Goal: Task Accomplishment & Management: Use online tool/utility

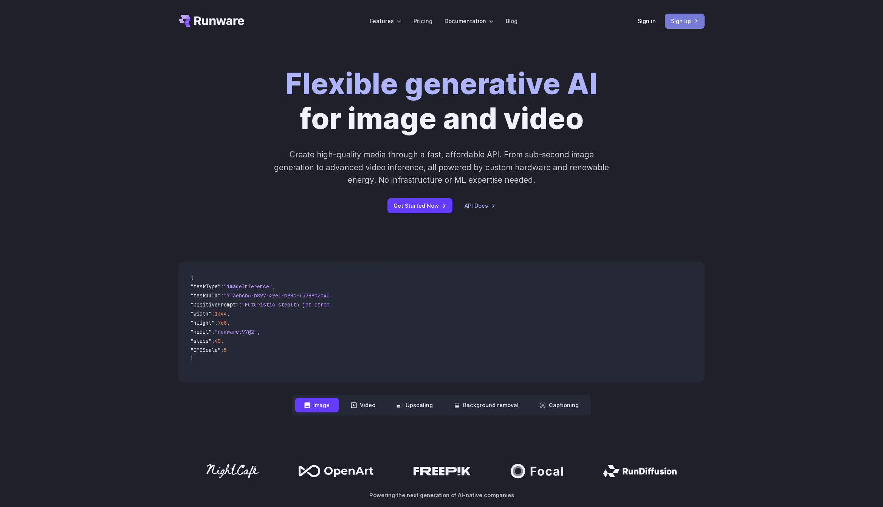
click at [682, 26] on link "Sign up" at bounding box center [685, 21] width 40 height 15
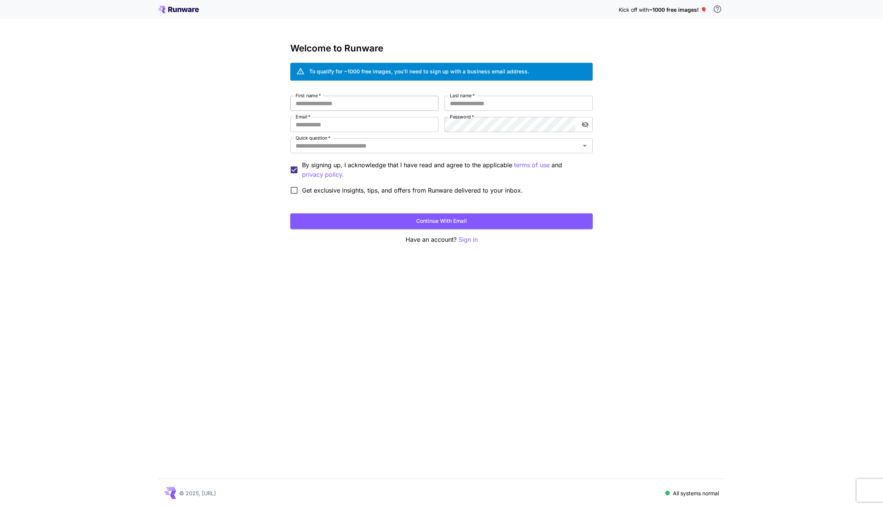
click at [386, 107] on input "First name   *" at bounding box center [364, 103] width 148 height 15
type input "*"
type input "*****"
click at [469, 109] on input "Last name   *" at bounding box center [519, 103] width 148 height 15
type input "*****"
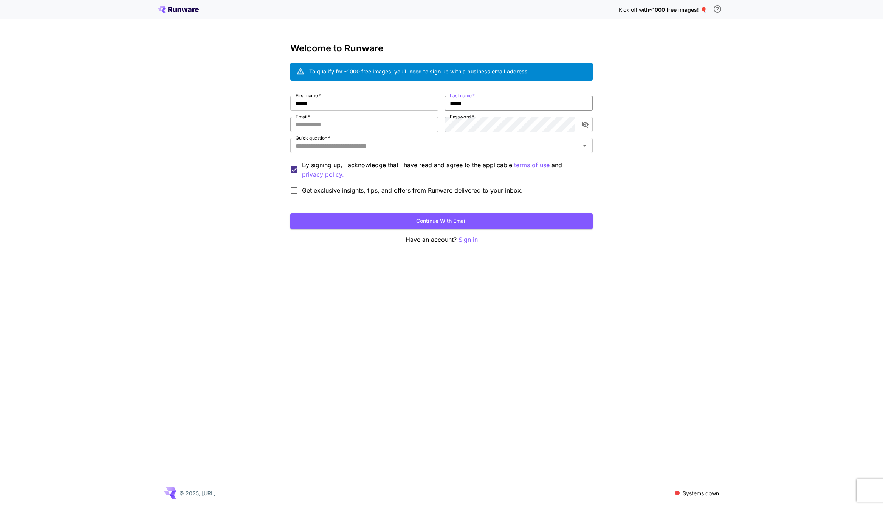
click at [364, 118] on input "Email   *" at bounding box center [364, 124] width 148 height 15
type input "**********"
click at [430, 157] on div "**********" at bounding box center [441, 147] width 302 height 102
click at [430, 150] on input "Quick question   *" at bounding box center [435, 145] width 285 height 11
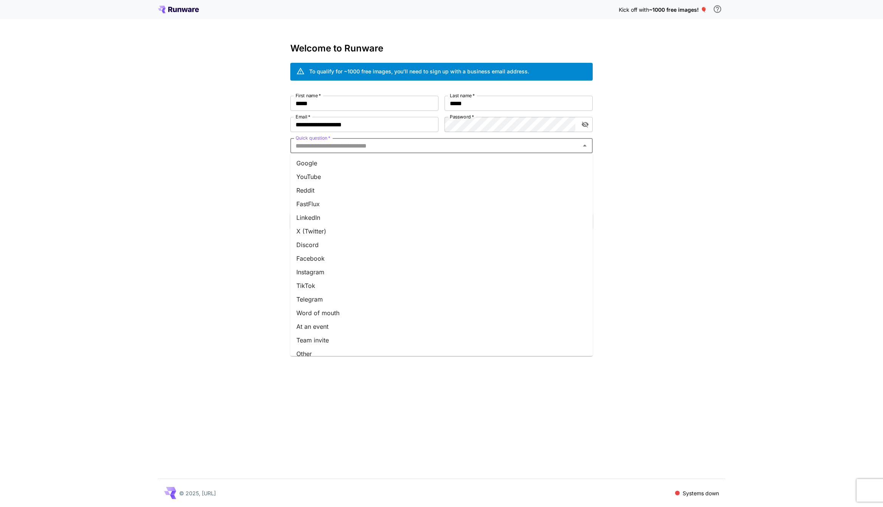
click at [417, 164] on li "Google" at bounding box center [441, 163] width 302 height 14
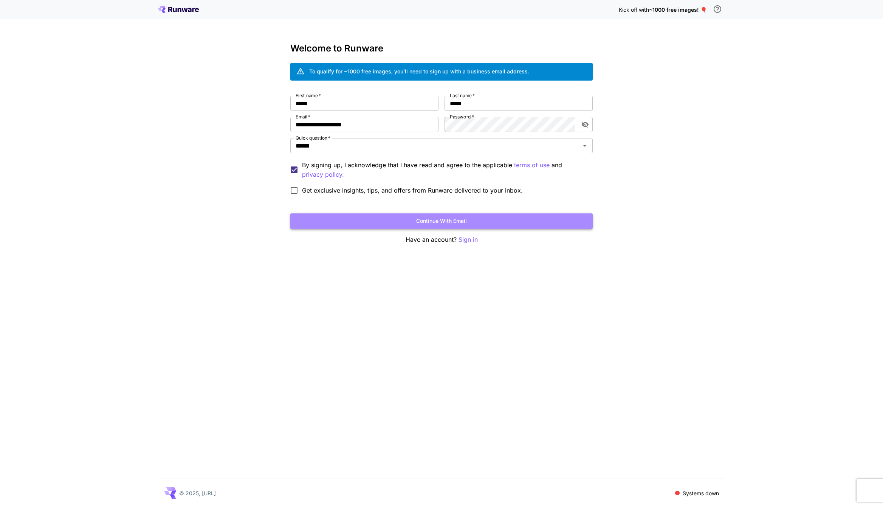
click at [405, 218] on button "Continue with email" at bounding box center [441, 220] width 302 height 15
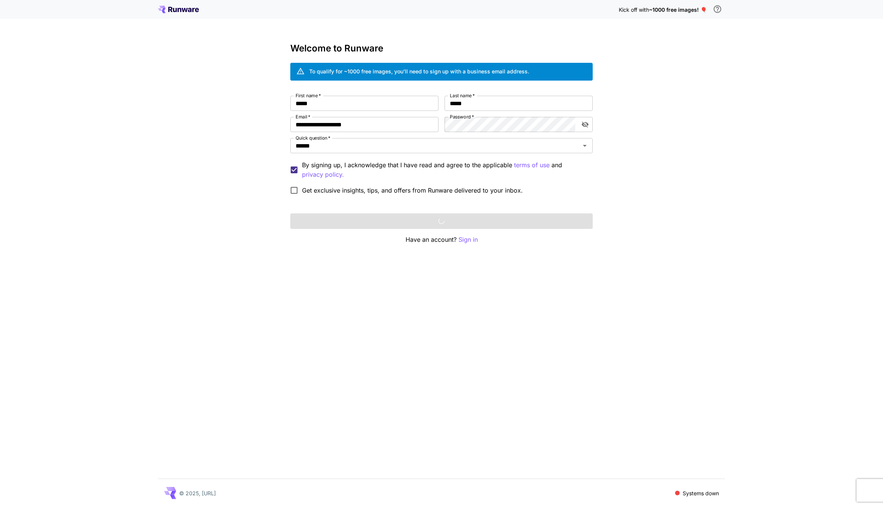
drag, startPoint x: 304, startPoint y: 68, endPoint x: 518, endPoint y: 70, distance: 213.6
click at [518, 70] on div "To qualify for ~1000 free images, you’ll need to sign up with a business email …" at bounding box center [441, 72] width 302 height 18
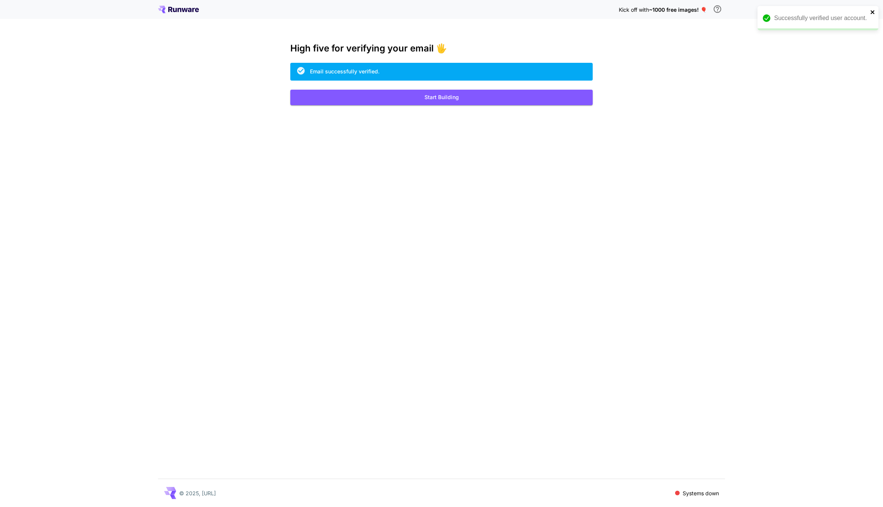
click at [872, 12] on icon "close" at bounding box center [872, 12] width 5 height 6
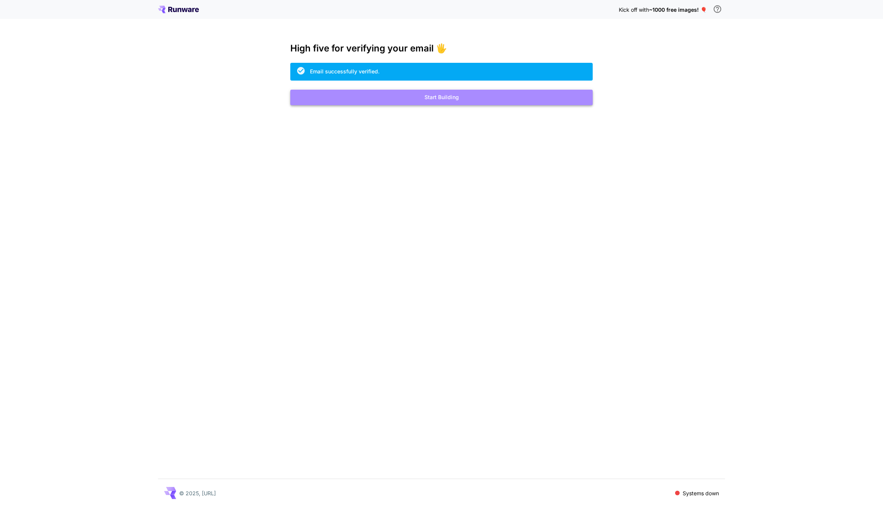
click at [547, 98] on button "Start Building" at bounding box center [441, 97] width 302 height 15
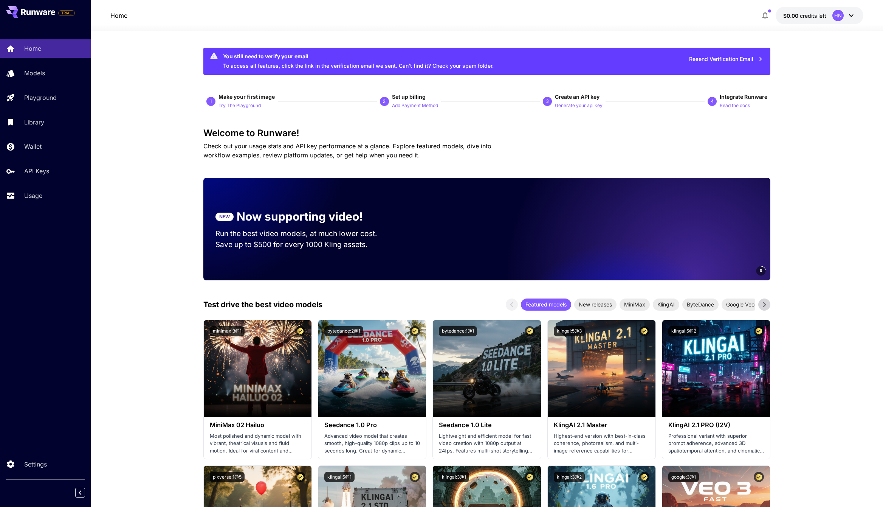
click at [718, 59] on button "Resend Verification Email" at bounding box center [726, 58] width 82 height 15
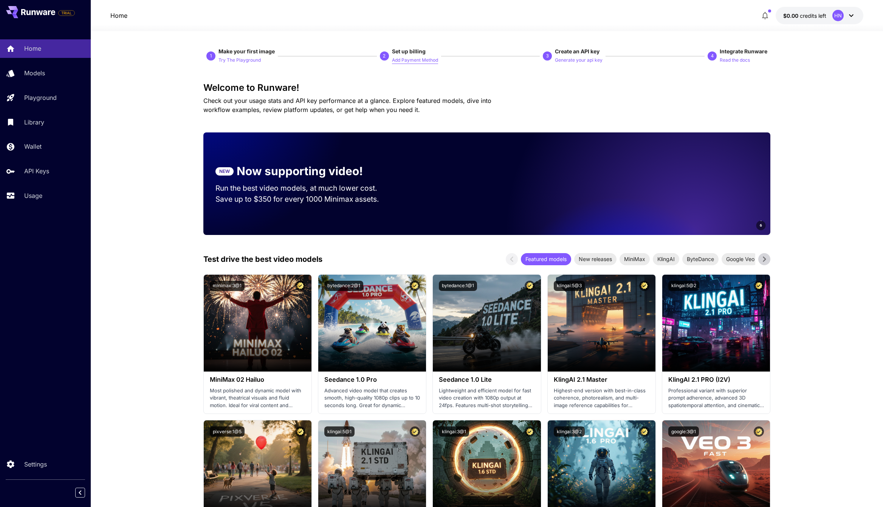
click at [401, 61] on p "Add Payment Method" at bounding box center [415, 60] width 46 height 7
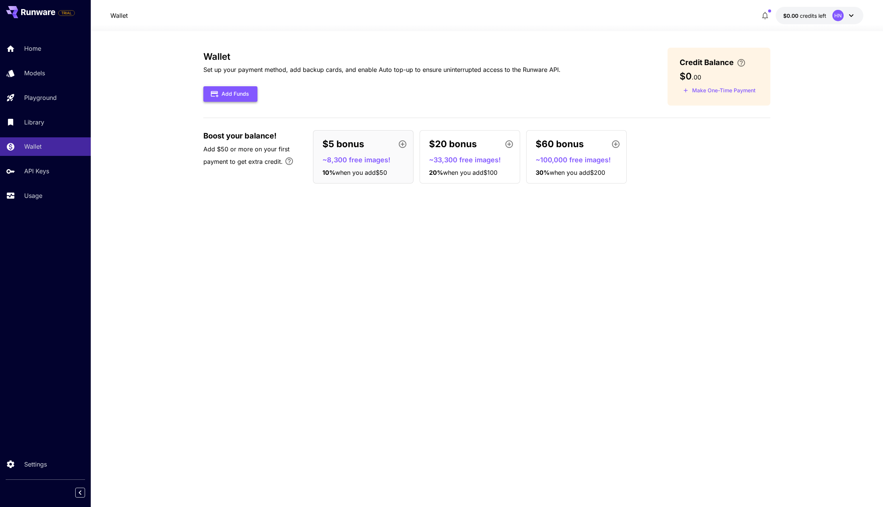
click at [251, 99] on button "Add Funds" at bounding box center [230, 93] width 54 height 15
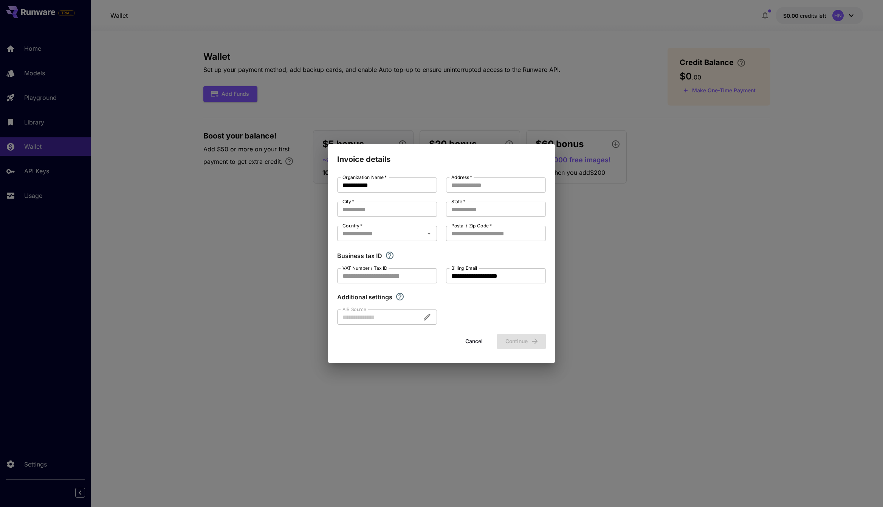
click at [378, 421] on div "**********" at bounding box center [441, 253] width 883 height 507
click at [481, 349] on button "Cancel" at bounding box center [474, 340] width 34 height 15
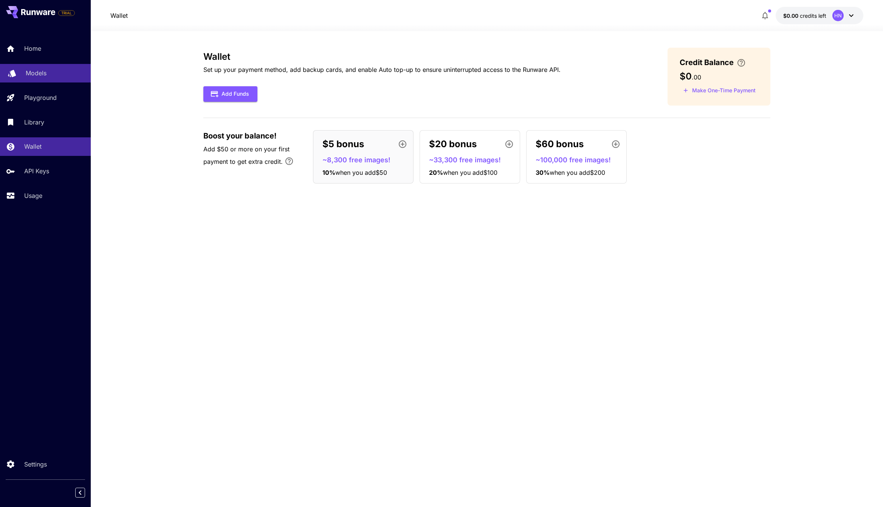
click at [47, 76] on div "Models" at bounding box center [55, 72] width 59 height 9
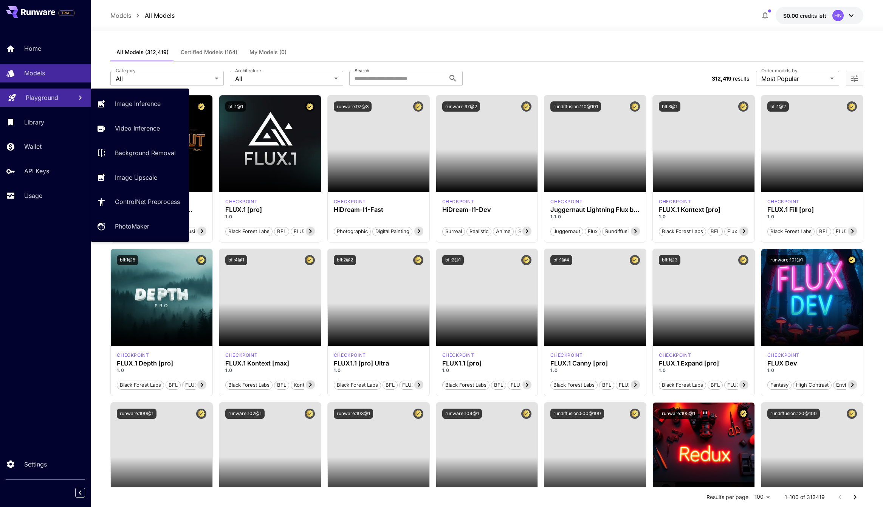
click at [53, 100] on p "Playground" at bounding box center [42, 97] width 33 height 9
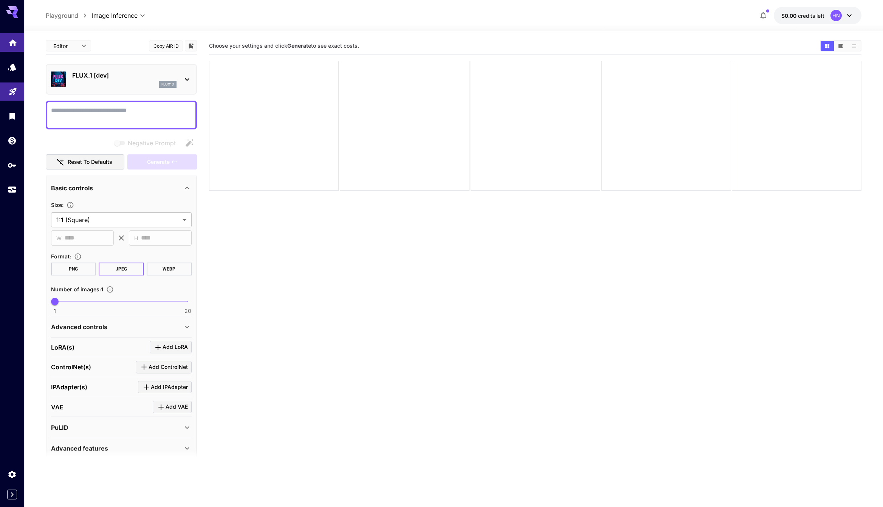
click at [16, 43] on icon "Home" at bounding box center [12, 40] width 9 height 9
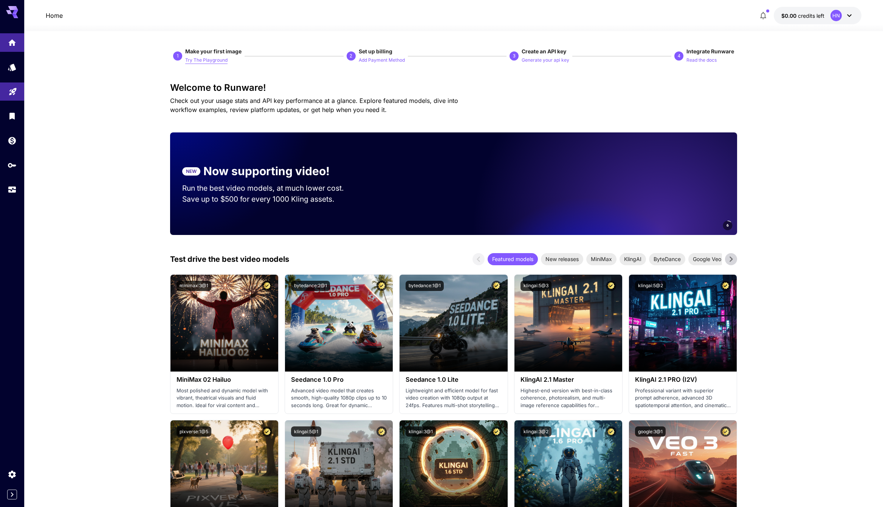
click at [213, 58] on p "Try The Playground" at bounding box center [206, 60] width 42 height 7
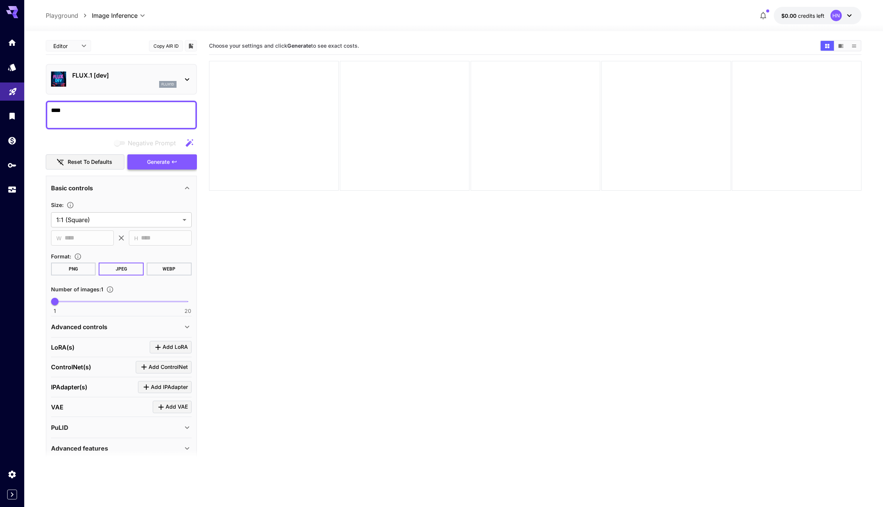
type textarea "****"
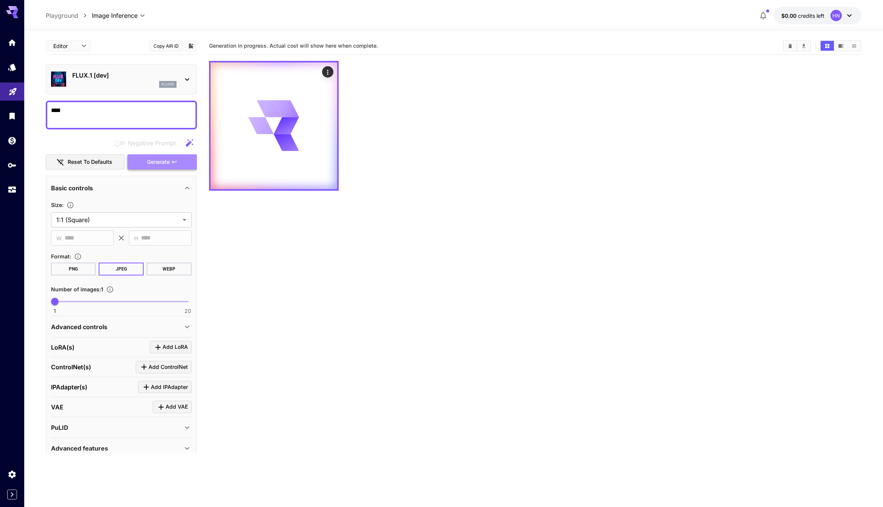
click at [150, 158] on span "Generate" at bounding box center [158, 161] width 23 height 9
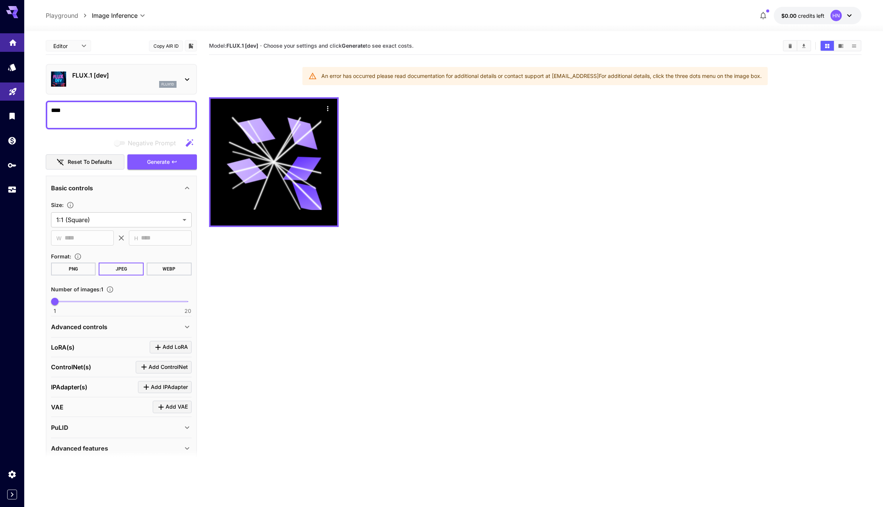
click at [17, 44] on icon "Home" at bounding box center [12, 40] width 9 height 9
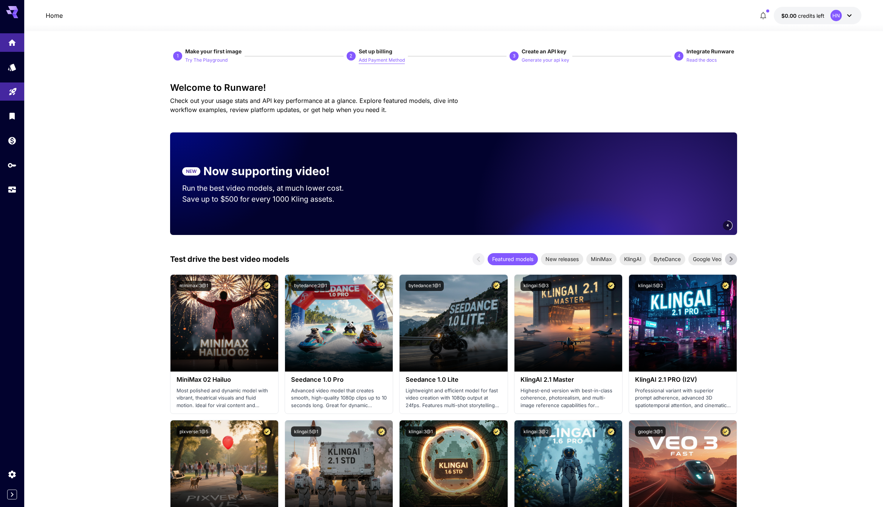
click at [379, 60] on p "Add Payment Method" at bounding box center [382, 60] width 46 height 7
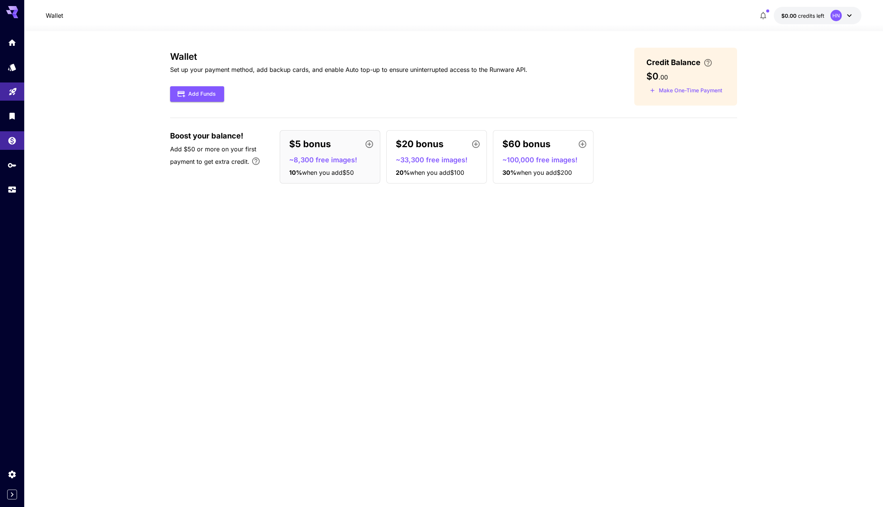
click at [817, 10] on button "$0.00 credits left HN" at bounding box center [818, 15] width 88 height 17
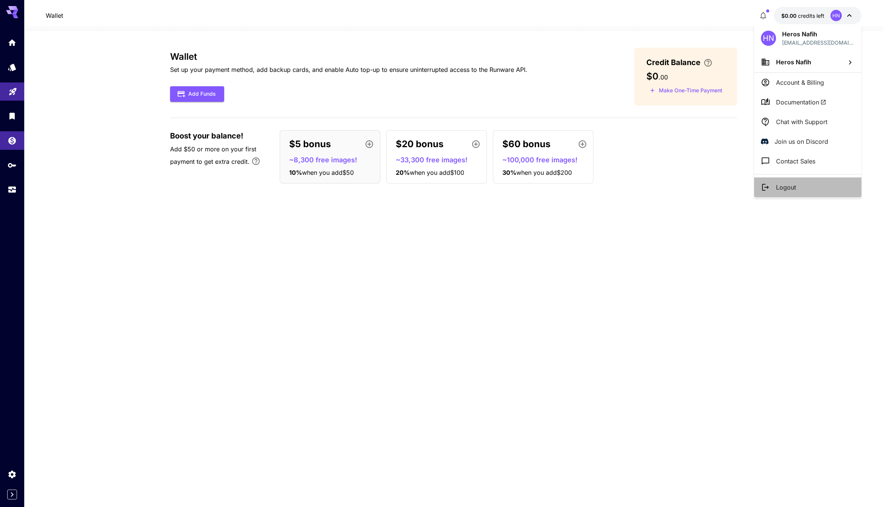
click at [769, 181] on li "Logout" at bounding box center [807, 187] width 107 height 20
